Goal: Contribute content: Contribute content

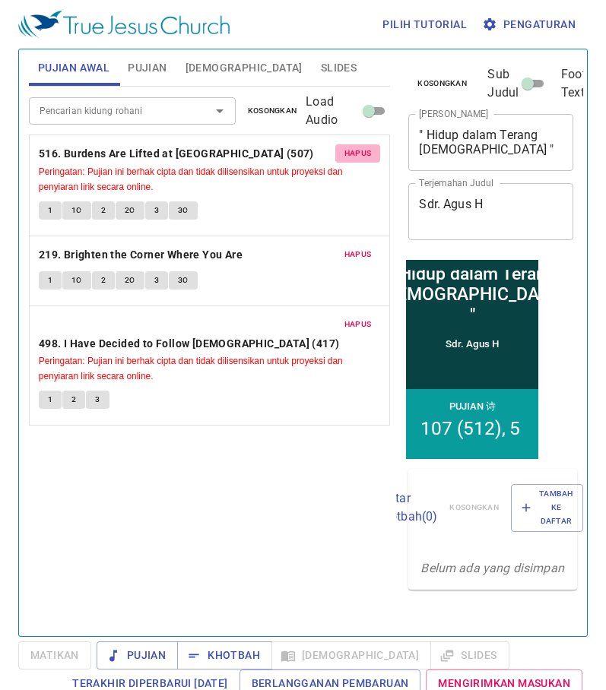
click at [362, 156] on span "Hapus" at bounding box center [357, 154] width 27 height 14
click at [362, 248] on span "Hapus" at bounding box center [357, 255] width 27 height 14
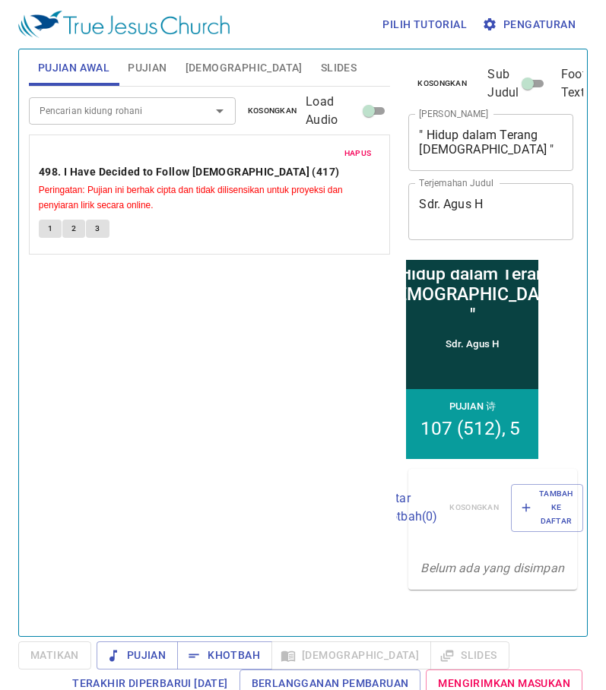
click at [362, 156] on span "Hapus" at bounding box center [357, 154] width 27 height 14
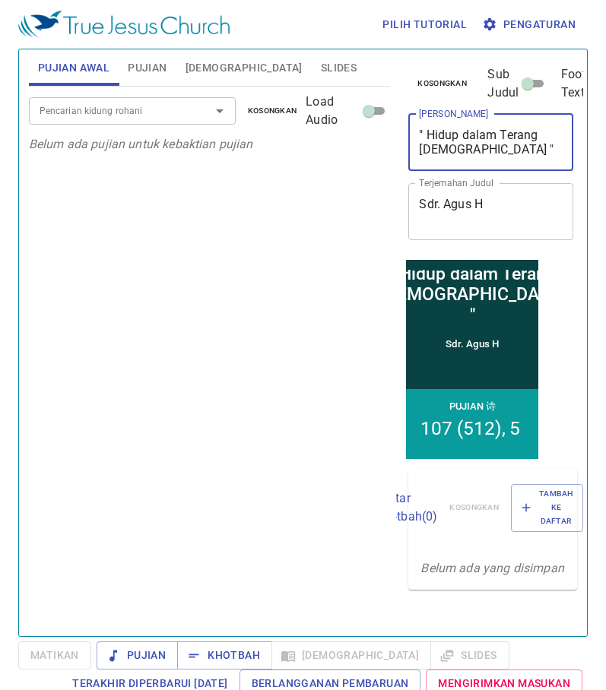
drag, startPoint x: 508, startPoint y: 153, endPoint x: 326, endPoint y: 104, distance: 188.0
click at [318, 98] on div "Pujian Awal Pujian Alkitab Slides Pencarian kidung rohani Pencarian kidung roha…" at bounding box center [303, 336] width 560 height 587
click at [392, 117] on div "Pujian Awal Pujian Alkitab Slides Pencarian kidung rohani Pencarian kidung roha…" at bounding box center [210, 336] width 374 height 587
drag, startPoint x: 426, startPoint y: 128, endPoint x: 455, endPoint y: 147, distance: 35.6
click at [455, 147] on textarea "" Hidup dalam Terang Kristus "" at bounding box center [491, 142] width 144 height 29
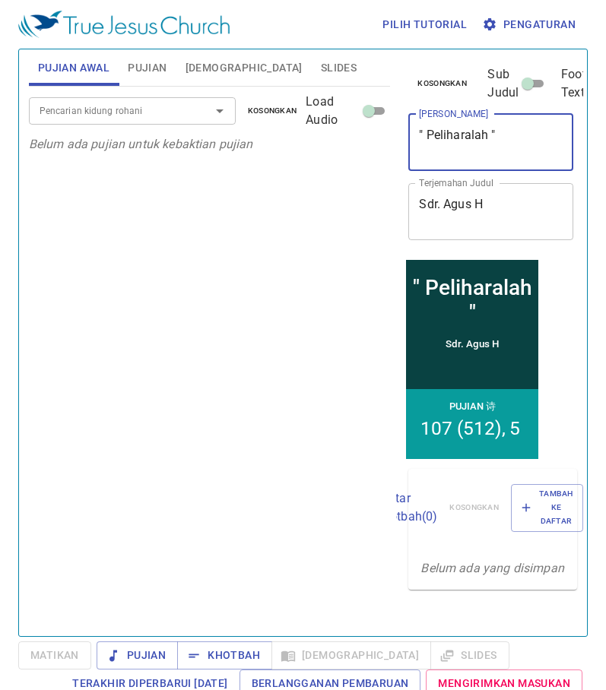
click at [215, 111] on icon "Open" at bounding box center [220, 111] width 18 height 18
type textarea "" Peliharalah ""
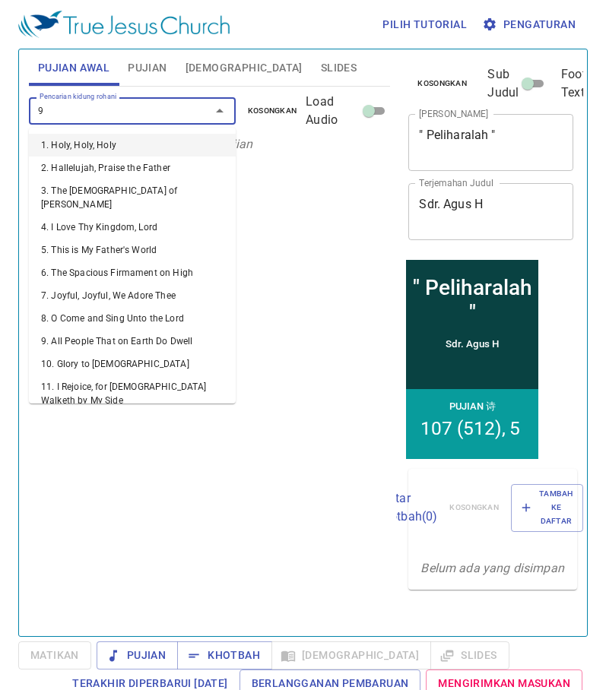
type input "90"
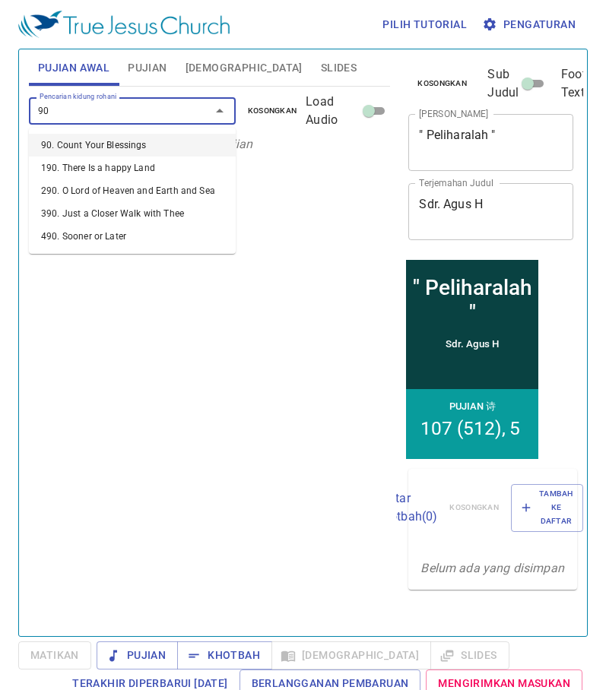
click at [202, 146] on li "90. Count Your Blessings" at bounding box center [132, 145] width 207 height 23
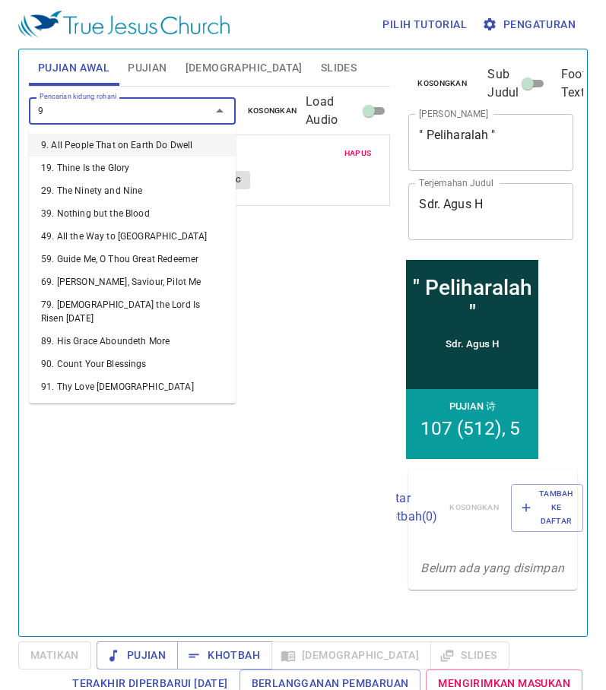
type input "99"
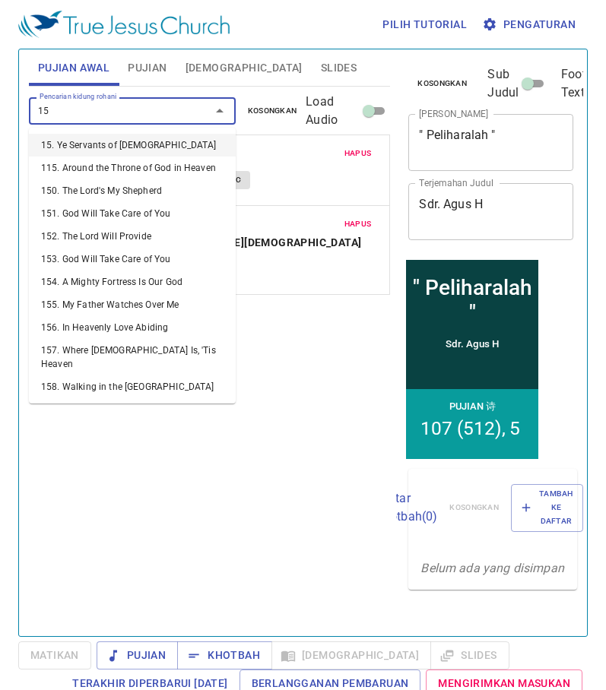
type input "153"
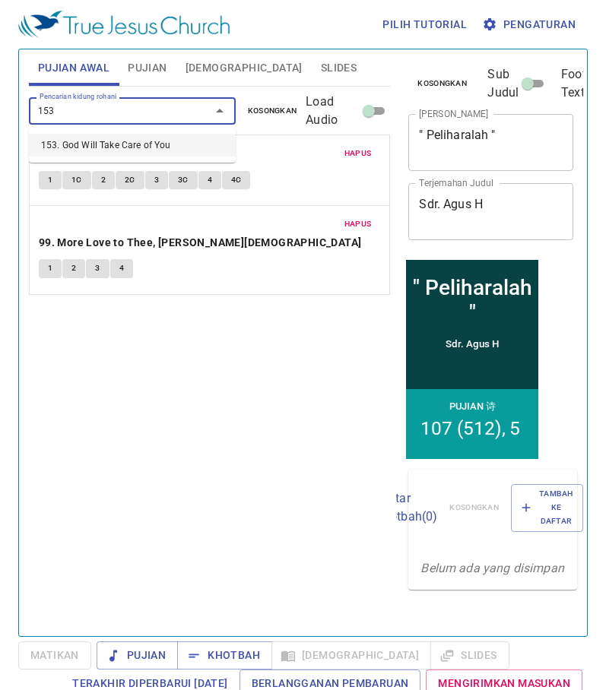
click at [212, 144] on li "153. God Will Take Care of You" at bounding box center [132, 145] width 207 height 23
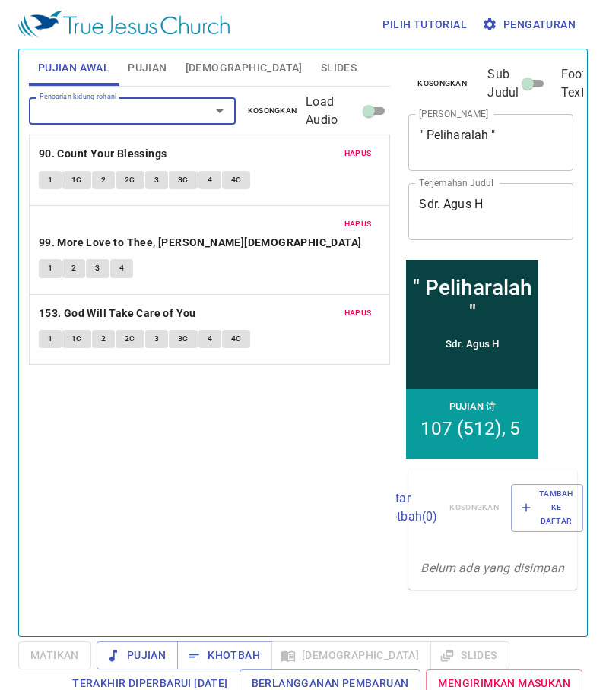
click at [48, 330] on div "1 1C 2 2C 3 3C 4 4C" at bounding box center [210, 341] width 342 height 22
click at [46, 330] on button "1" at bounding box center [50, 339] width 23 height 18
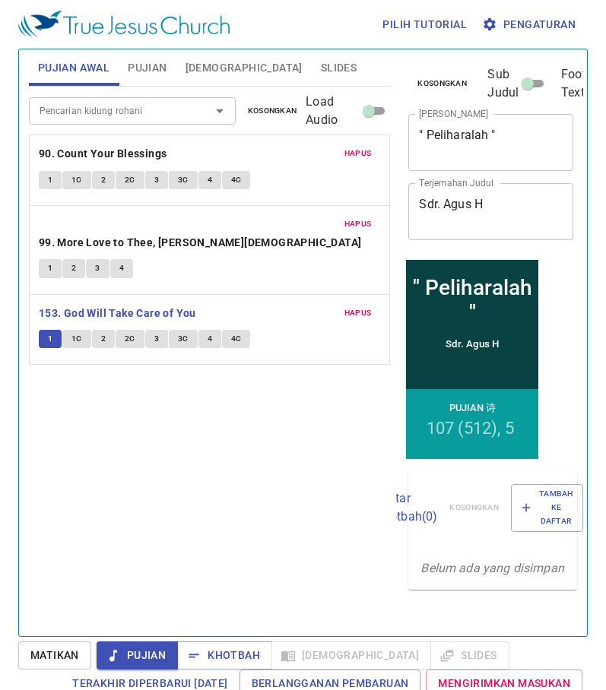
click at [95, 59] on span "Pujian Awal" at bounding box center [73, 68] width 71 height 19
click at [154, 59] on span "Pujian" at bounding box center [147, 68] width 39 height 19
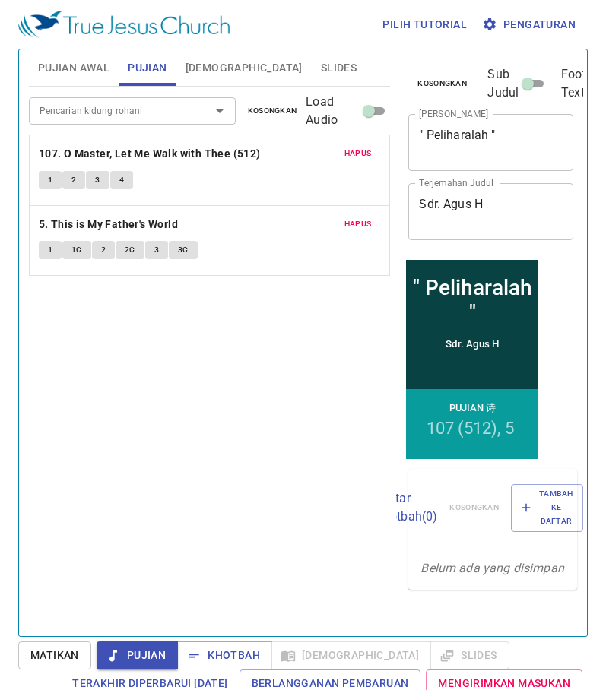
click at [110, 61] on button "Pujian Awal" at bounding box center [74, 67] width 90 height 36
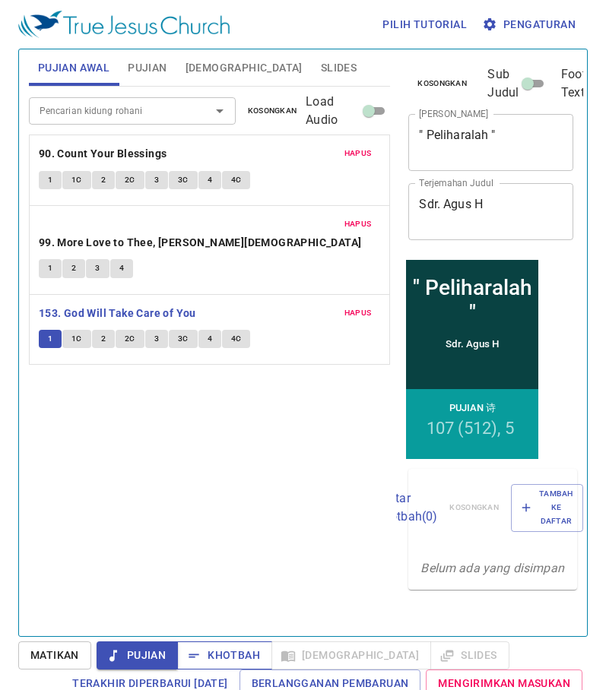
click at [188, 648] on icon "button" at bounding box center [193, 655] width 15 height 15
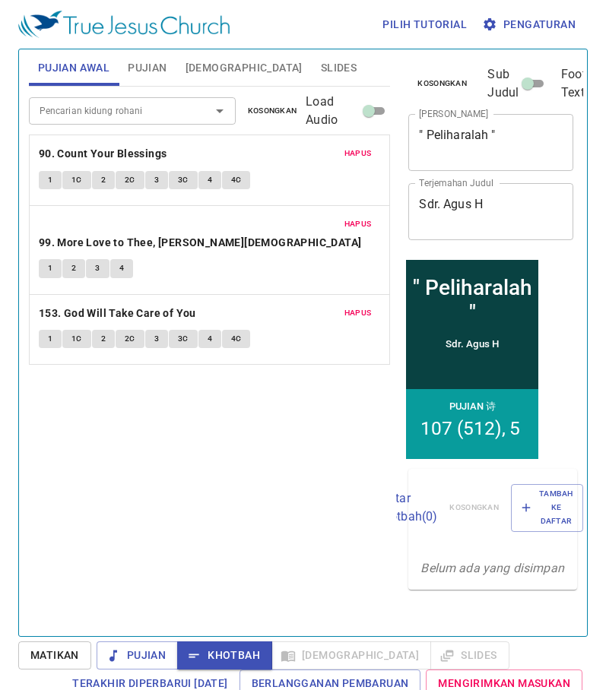
click at [489, 135] on textarea "" Peliharalah "" at bounding box center [491, 142] width 144 height 29
drag, startPoint x: 435, startPoint y: 206, endPoint x: 149, endPoint y: 206, distance: 286.5
click at [149, 206] on div "Pujian Awal Pujian Alkitab Slides Pencarian kidung rohani Pencarian kidung roha…" at bounding box center [303, 336] width 560 height 587
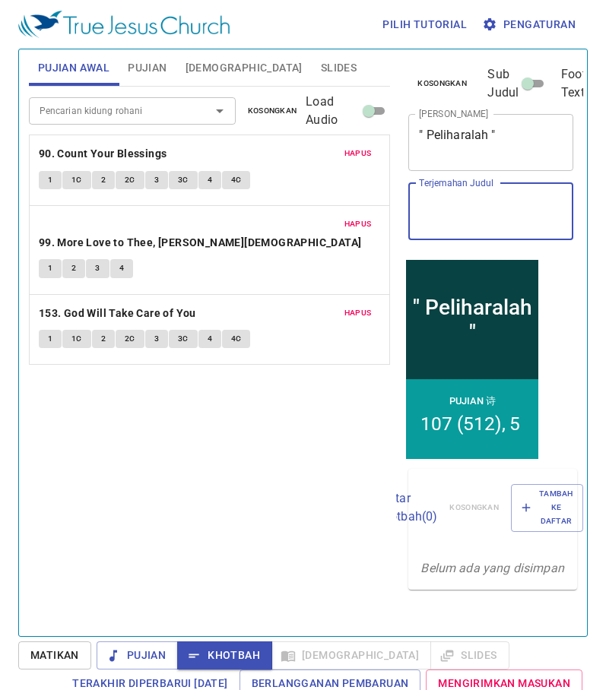
click at [490, 134] on textarea "" Peliharalah "" at bounding box center [491, 142] width 144 height 29
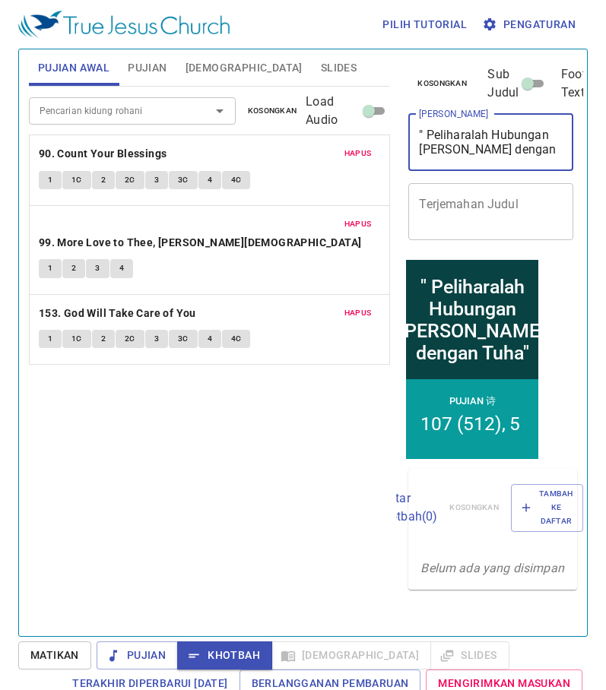
type textarea "" Peliharalah Hubungan yang Baik dengan Tuhan""
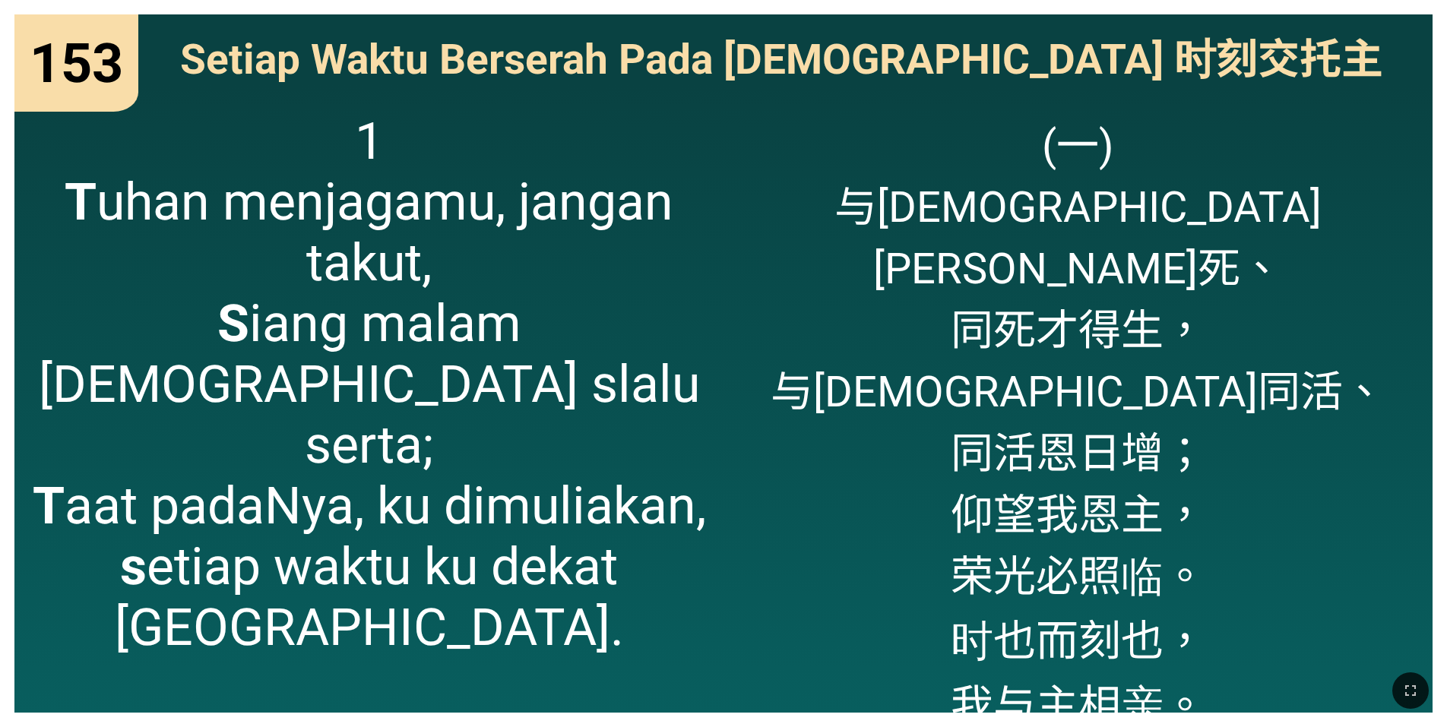
drag, startPoint x: 1407, startPoint y: 680, endPoint x: 1412, endPoint y: 739, distance: 59.5
click at [1407, 680] on button "button" at bounding box center [1410, 691] width 36 height 36
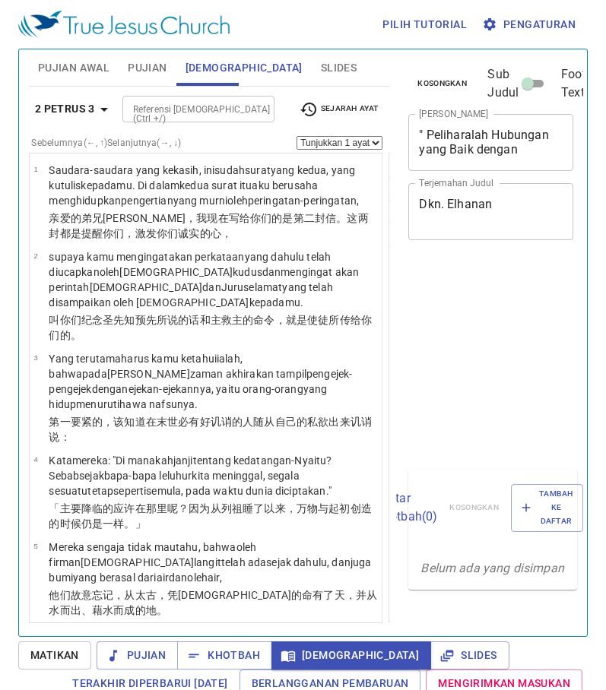
select select "14"
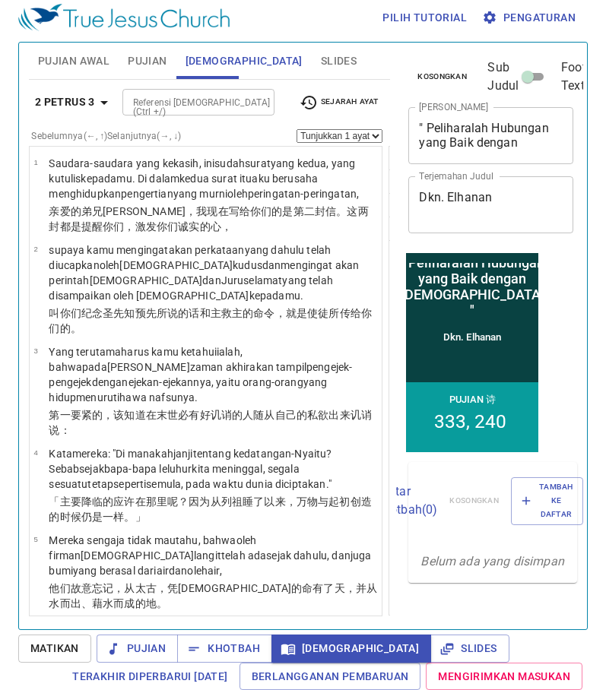
scroll to position [1353, 0]
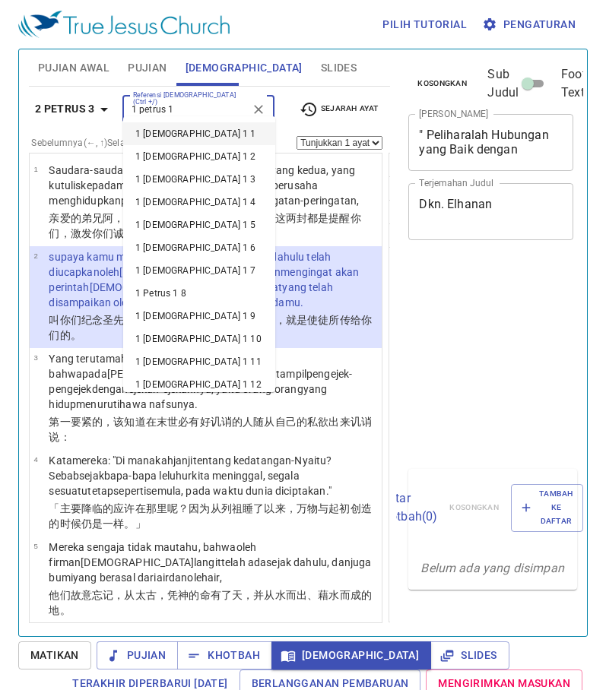
select select "2"
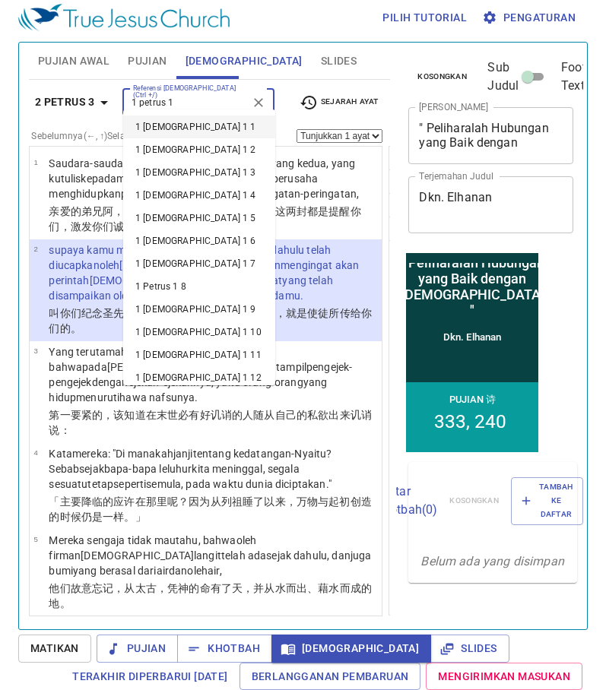
scroll to position [9, 0]
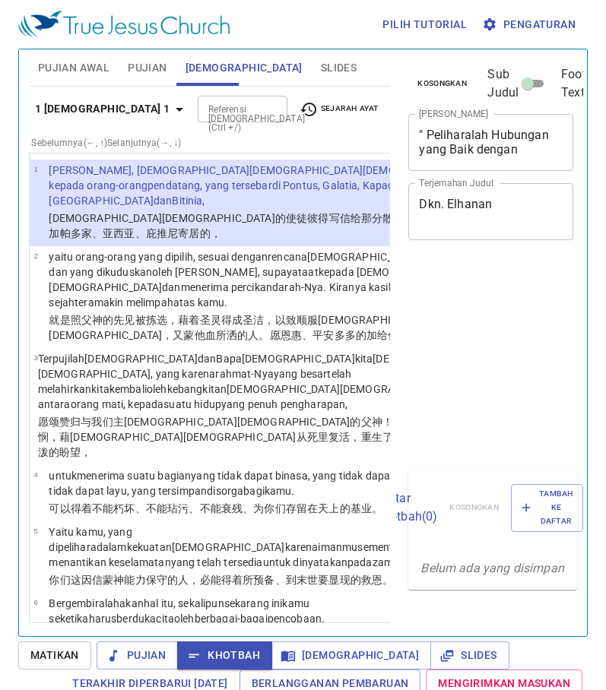
scroll to position [7, 0]
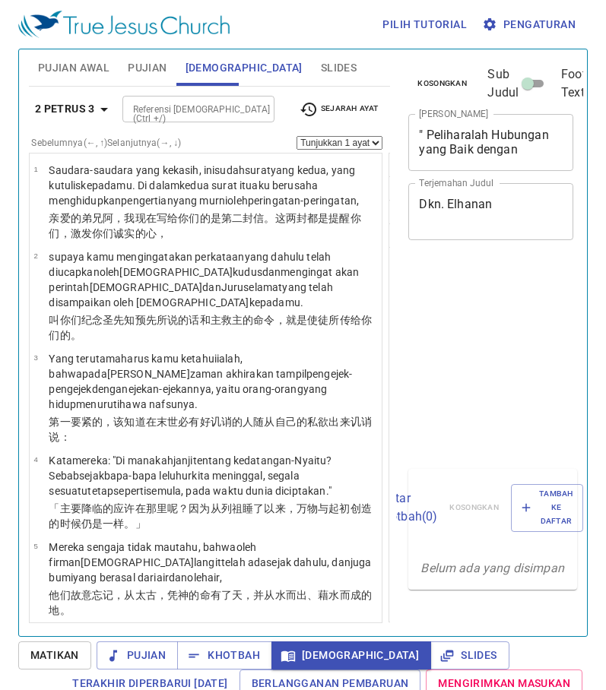
select select "17"
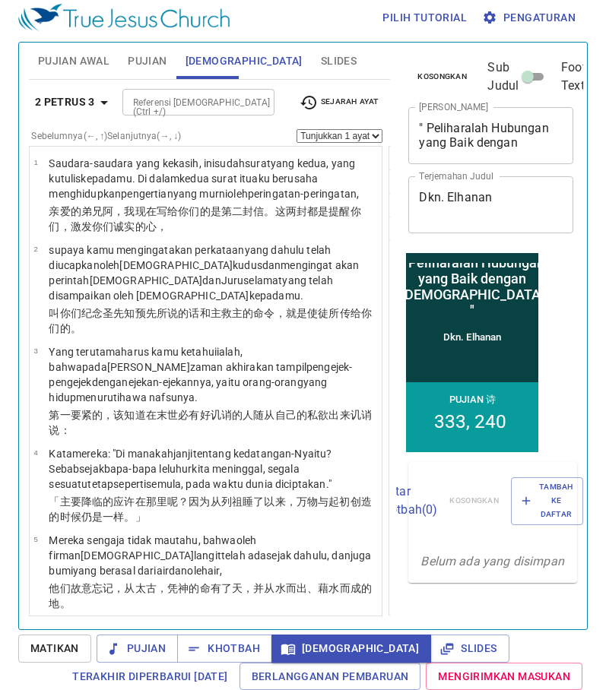
scroll to position [1849, 0]
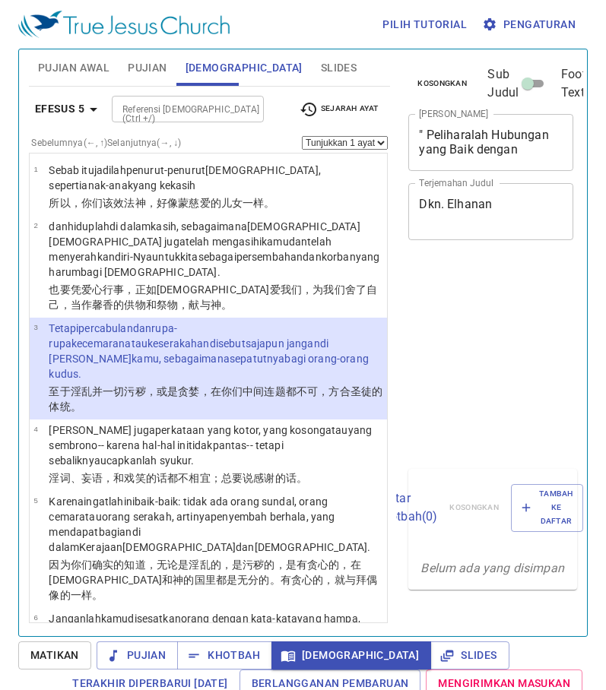
select select "3"
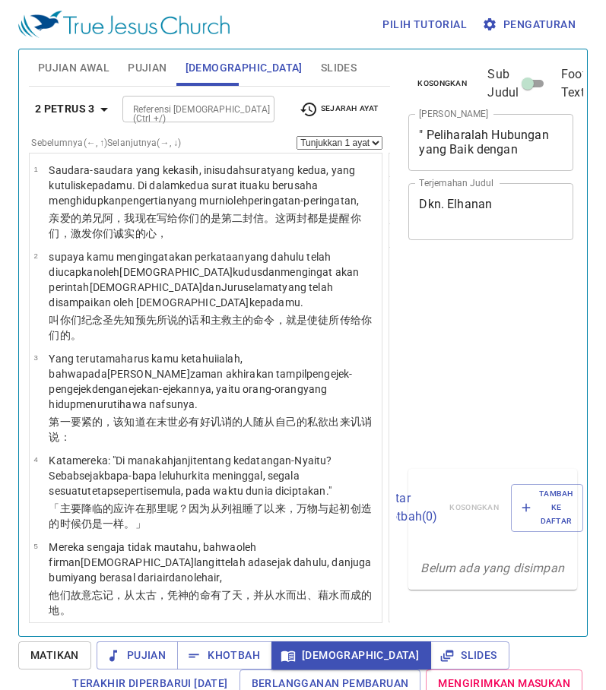
select select "14"
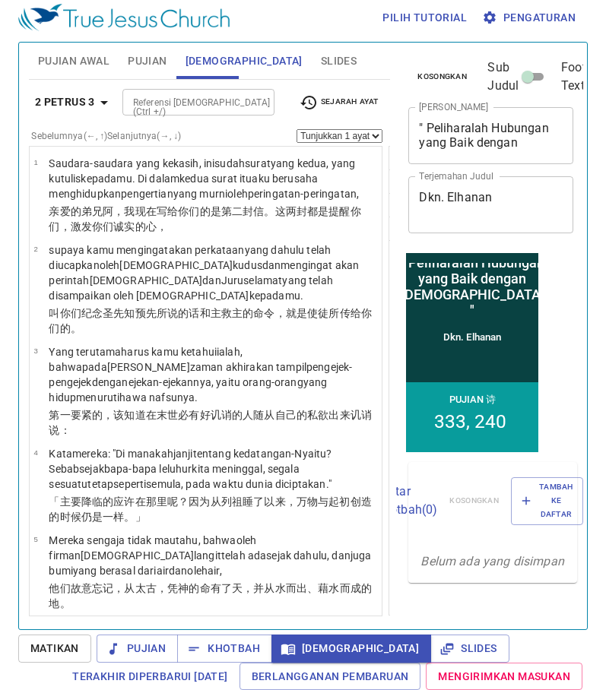
scroll to position [1374, 0]
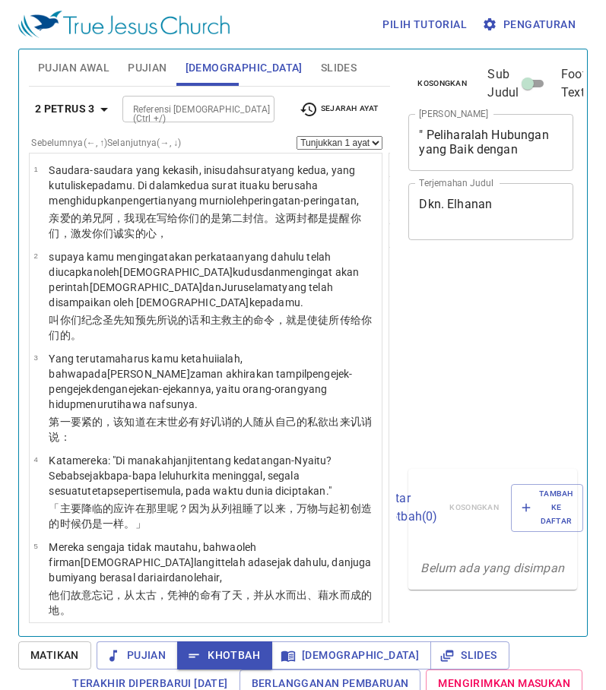
select select "17"
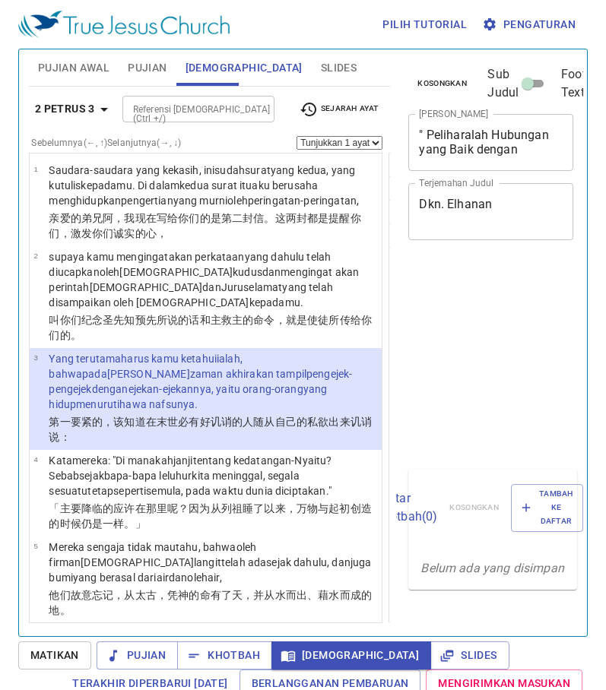
select select "3"
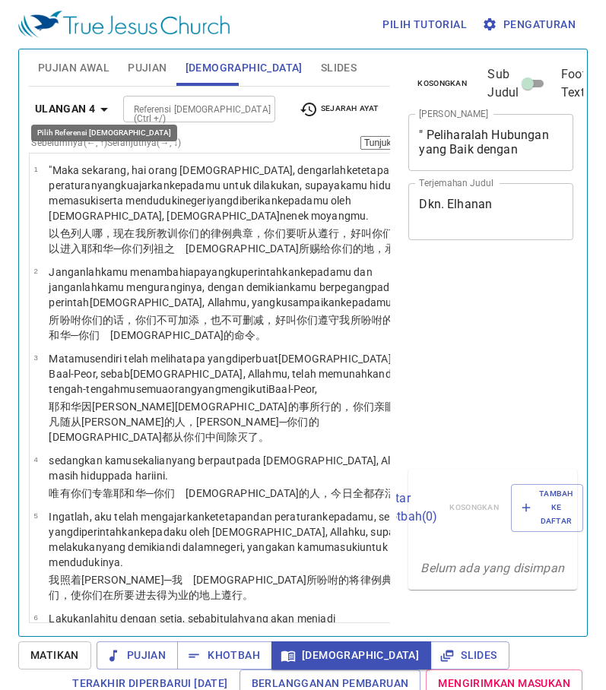
select select "40"
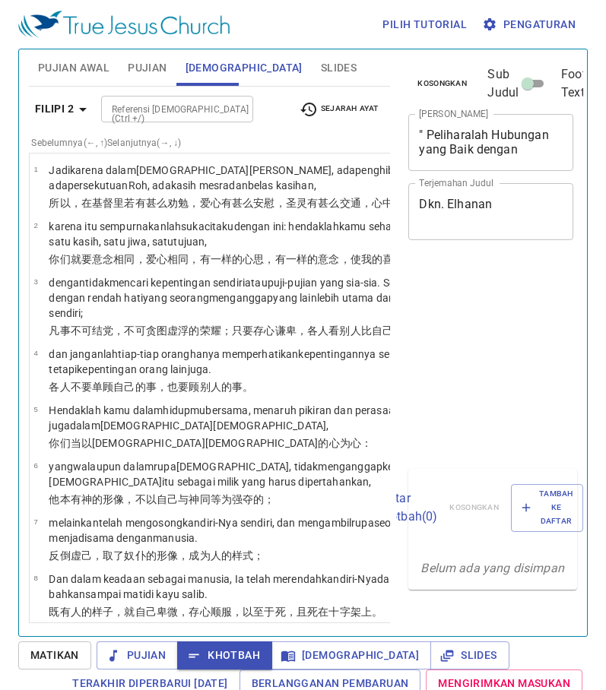
select select "12"
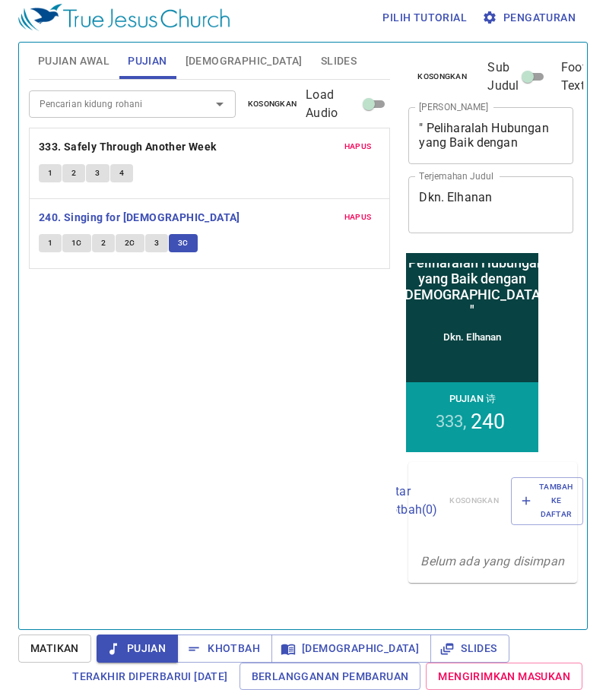
scroll to position [7, 0]
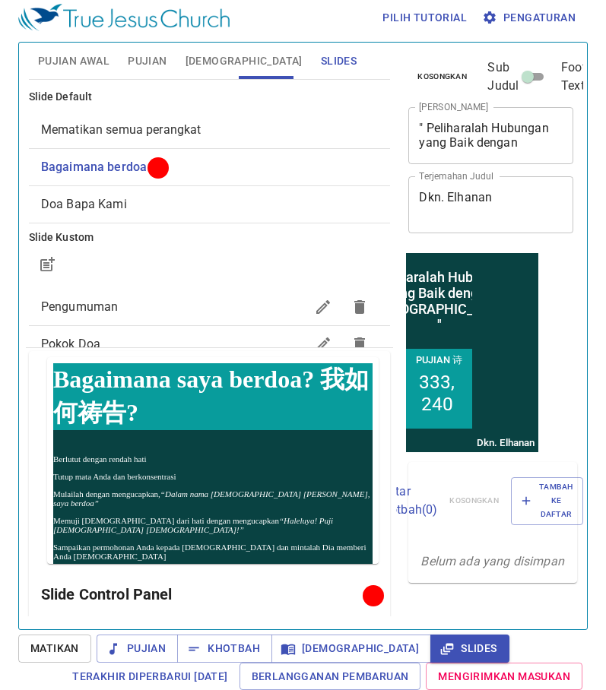
scroll to position [76, 0]
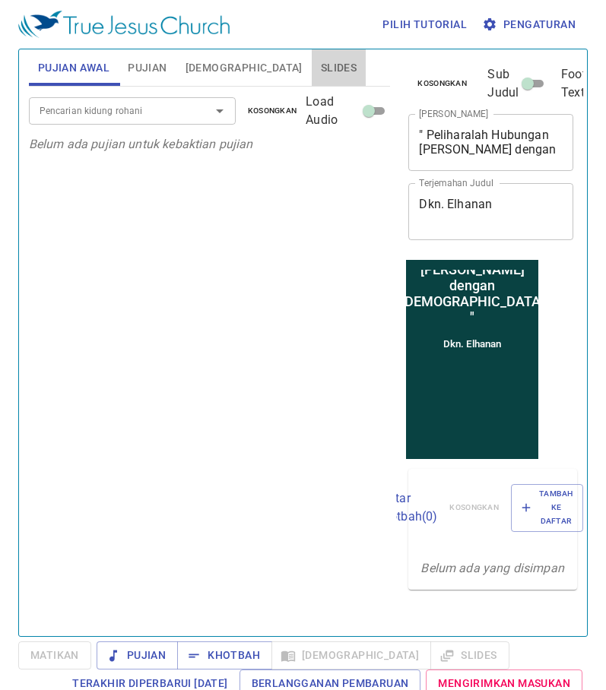
click at [321, 71] on span "Slides" at bounding box center [339, 68] width 36 height 19
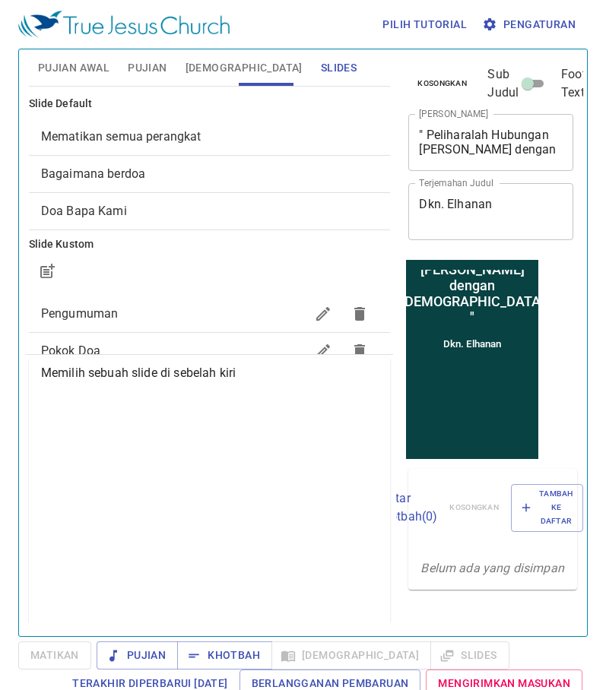
click at [214, 126] on div "Mematikan semua perangkat" at bounding box center [210, 137] width 362 height 36
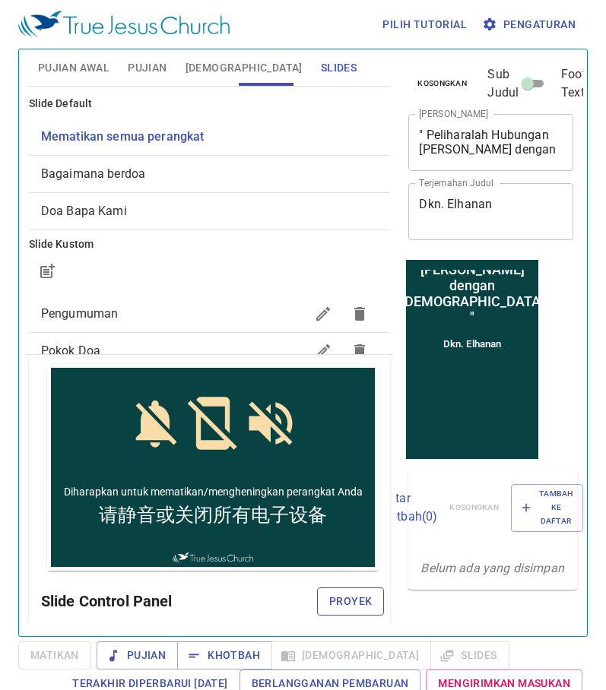
click at [330, 595] on span "Proyek" at bounding box center [350, 601] width 43 height 19
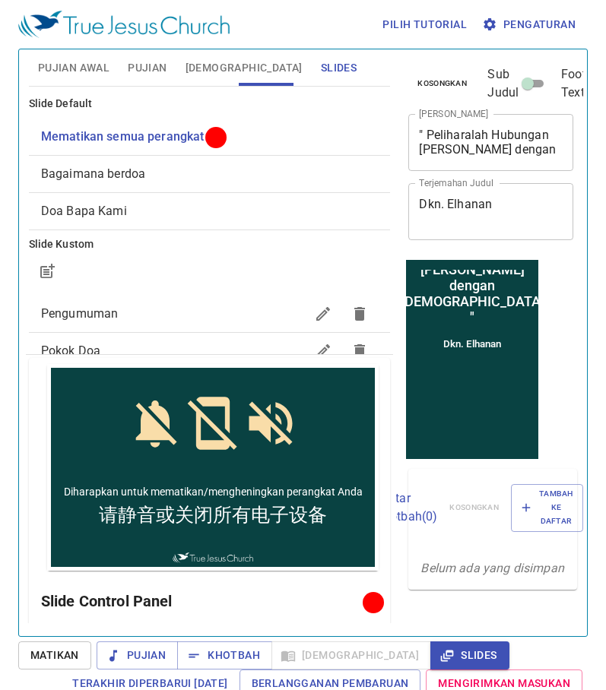
click at [90, 64] on span "Pujian Awal" at bounding box center [73, 68] width 71 height 19
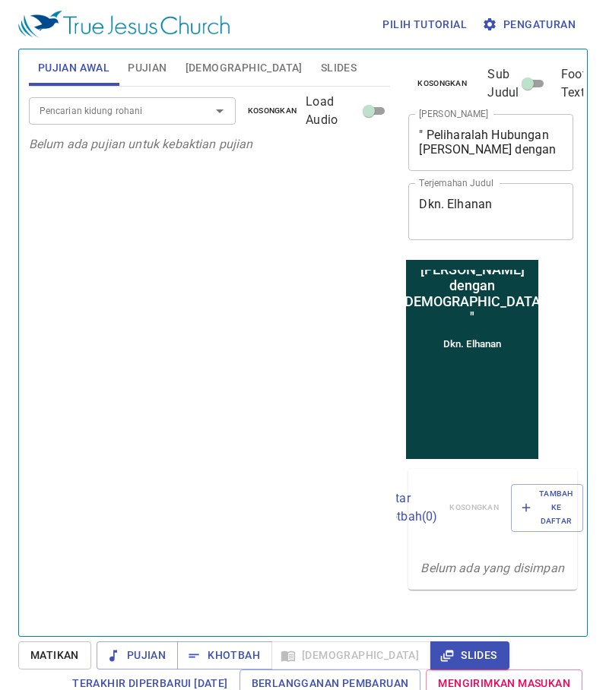
drag, startPoint x: 159, startPoint y: 56, endPoint x: 219, endPoint y: 61, distance: 60.2
click at [159, 55] on button "Pujian" at bounding box center [147, 67] width 57 height 36
click at [219, 61] on span "[DEMOGRAPHIC_DATA]" at bounding box center [243, 68] width 117 height 19
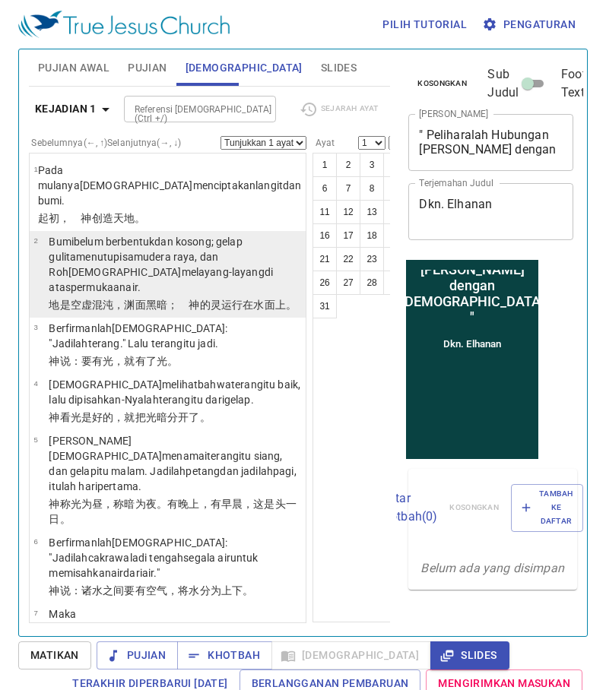
click at [150, 255] on wh2822 "menutupi samudera raya , dan Roh Allah melayang-layang di atas permukaan air ." at bounding box center [161, 272] width 224 height 43
select select "2"
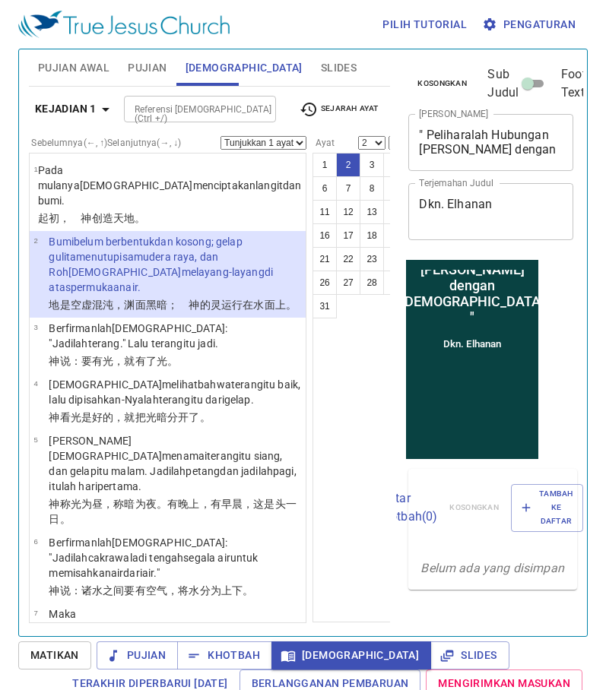
click at [160, 305] on wh6440 "黑暗 ；　神 的灵 运行 在水 面 上 。" at bounding box center [221, 305] width 150 height 12
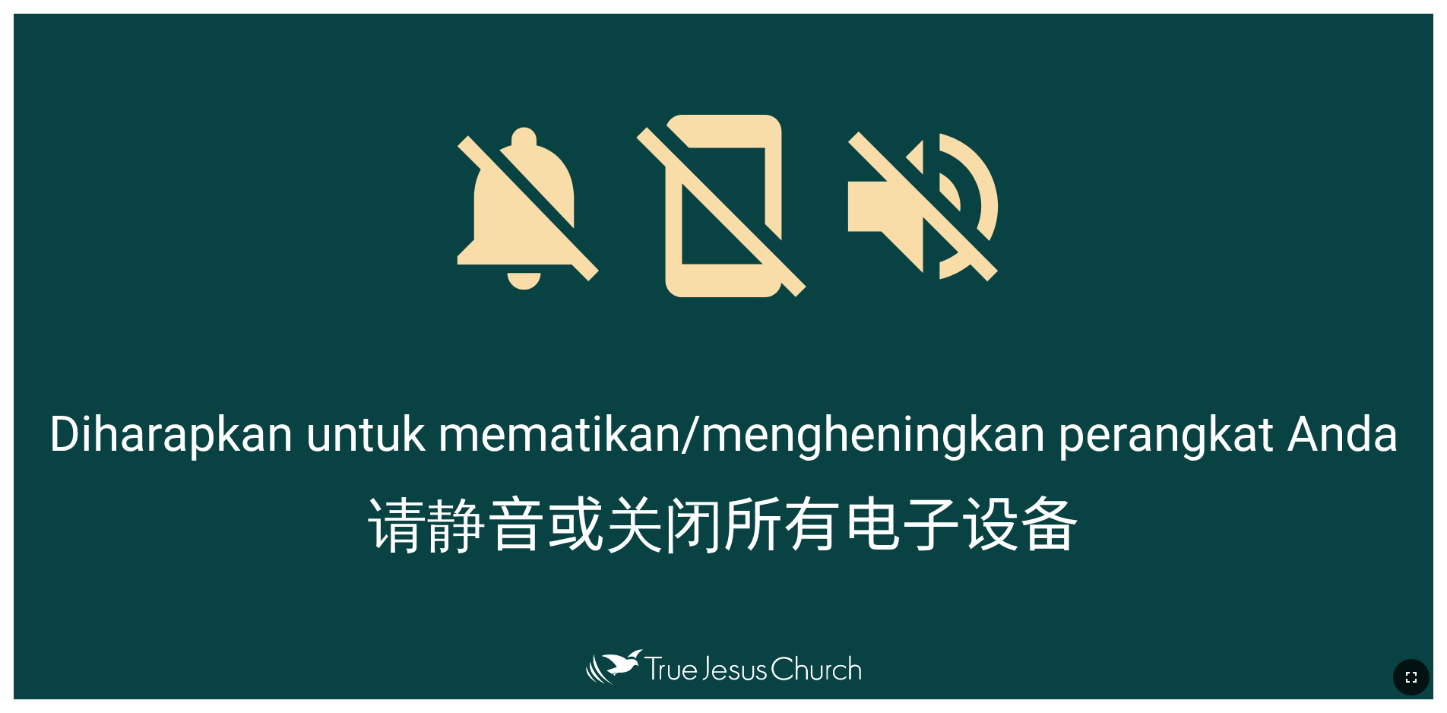
click at [1417, 671] on icon "button" at bounding box center [1411, 677] width 18 height 18
